Goal: Task Accomplishment & Management: Manage account settings

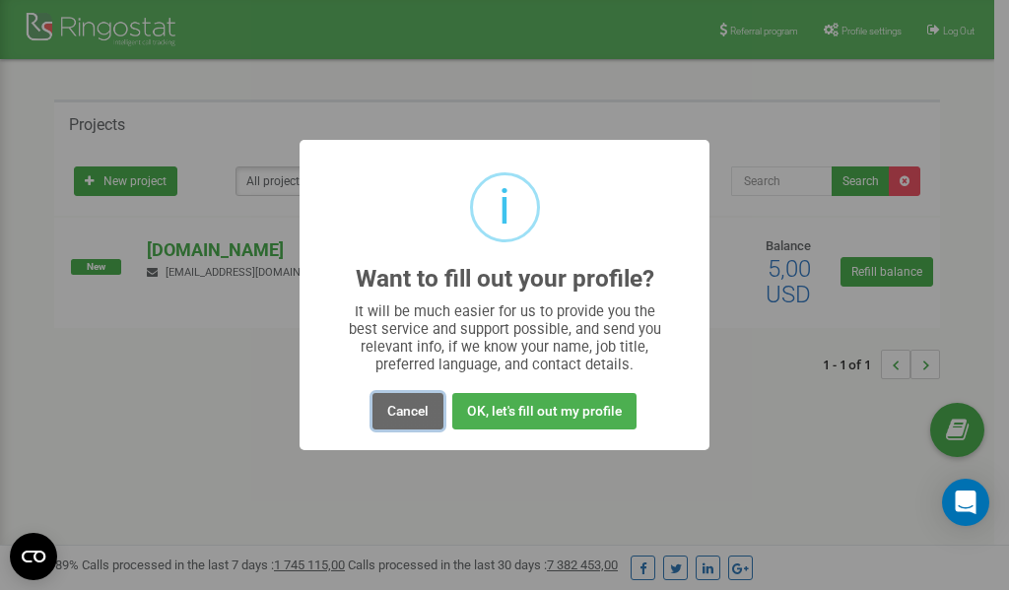
click at [413, 409] on button "Cancel" at bounding box center [407, 411] width 71 height 36
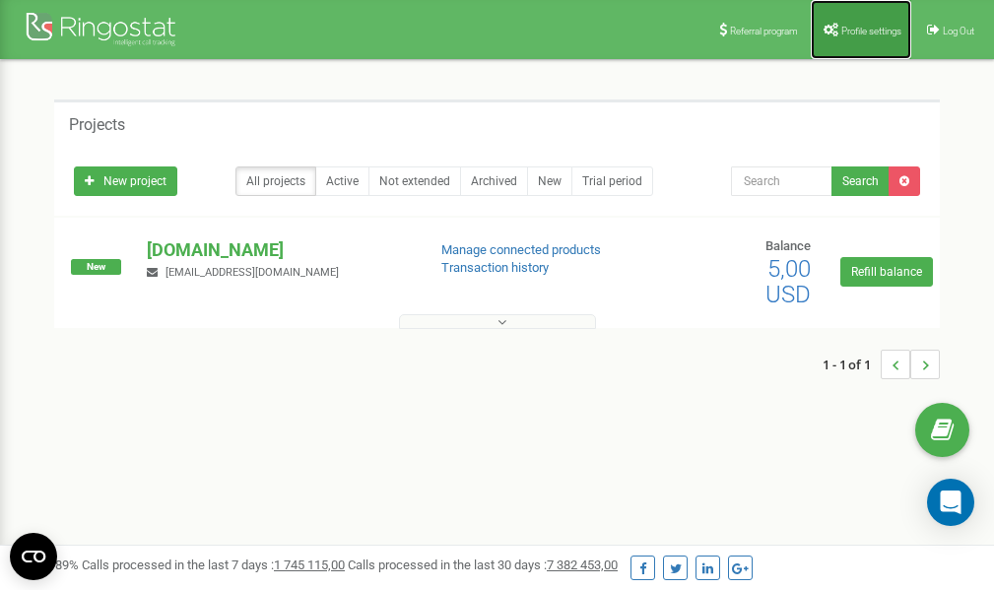
click at [857, 31] on span "Profile settings" at bounding box center [872, 31] width 60 height 11
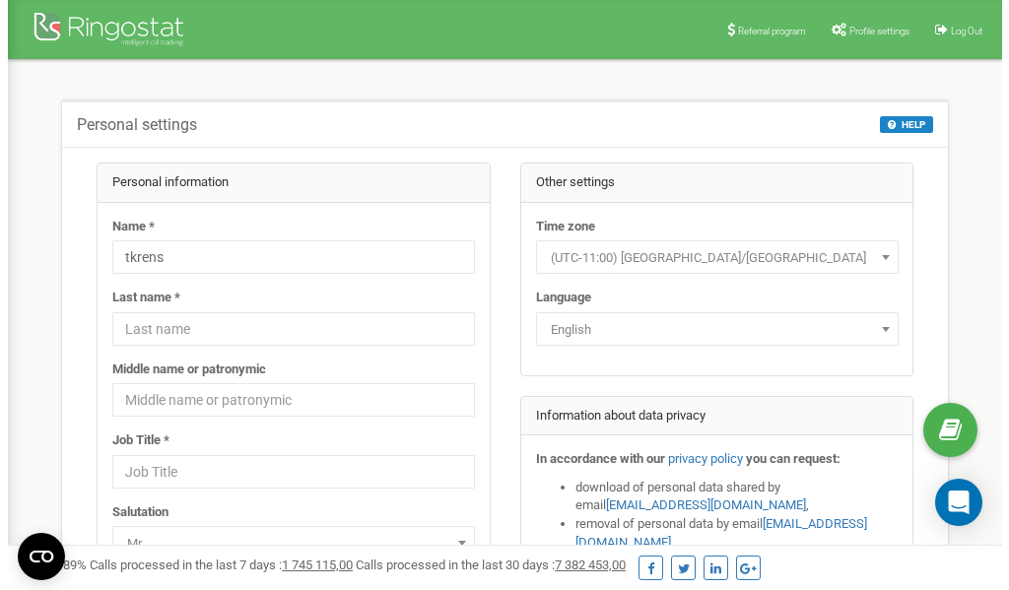
scroll to position [99, 0]
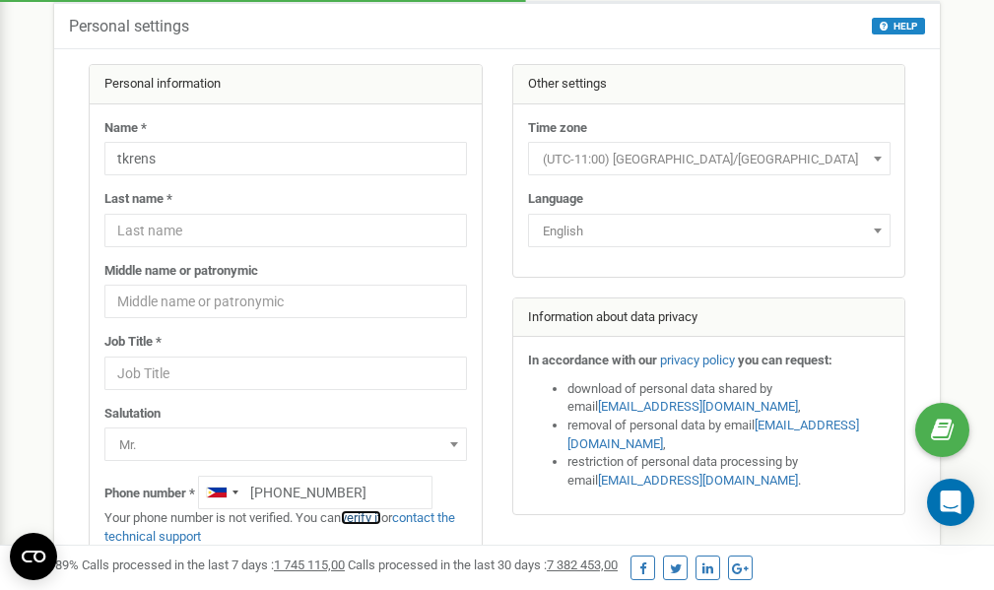
click at [373, 514] on link "verify it" at bounding box center [361, 517] width 40 height 15
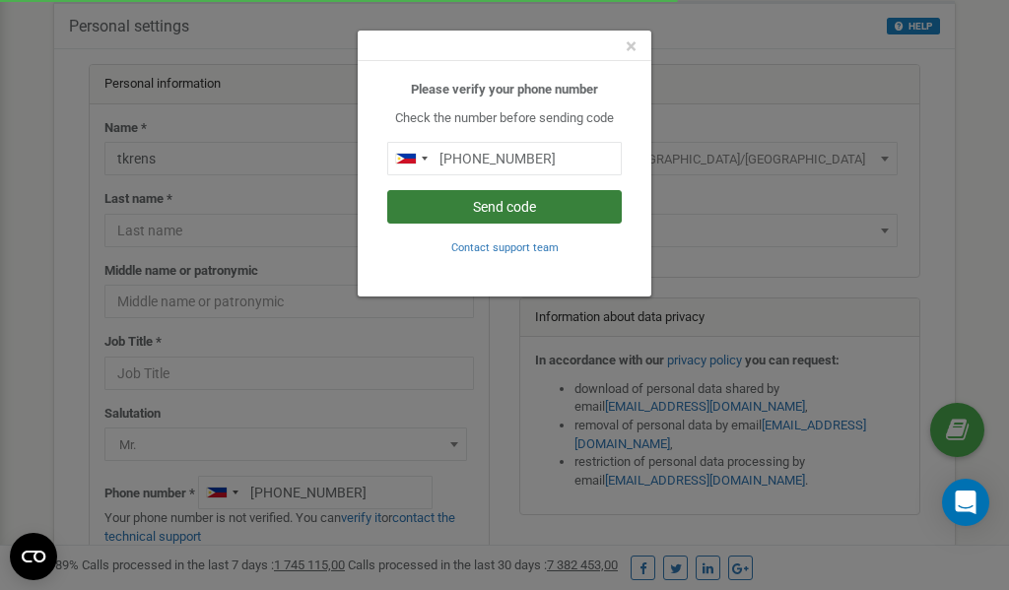
click at [491, 206] on button "Send code" at bounding box center [504, 207] width 235 height 34
